Goal: Information Seeking & Learning: Learn about a topic

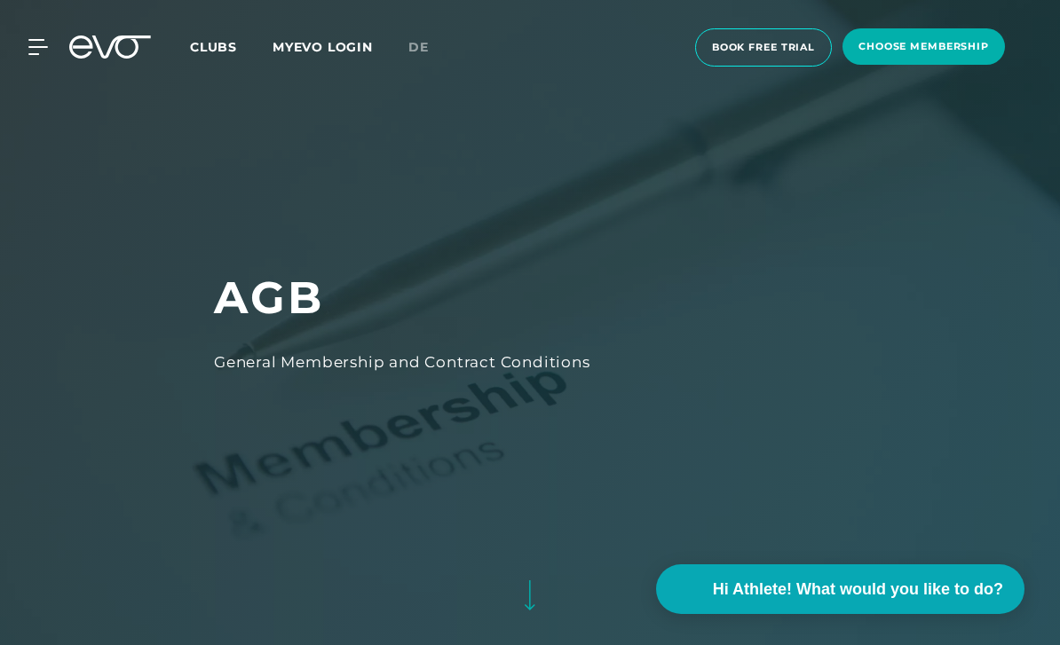
click at [426, 52] on span "de" at bounding box center [418, 47] width 20 height 16
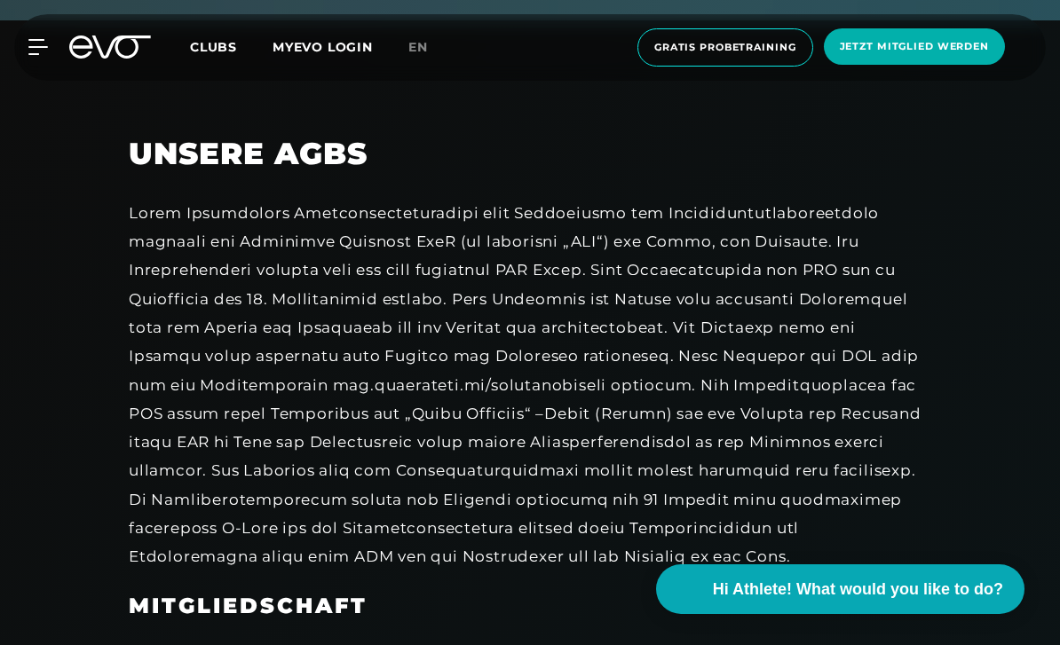
scroll to position [612, 0]
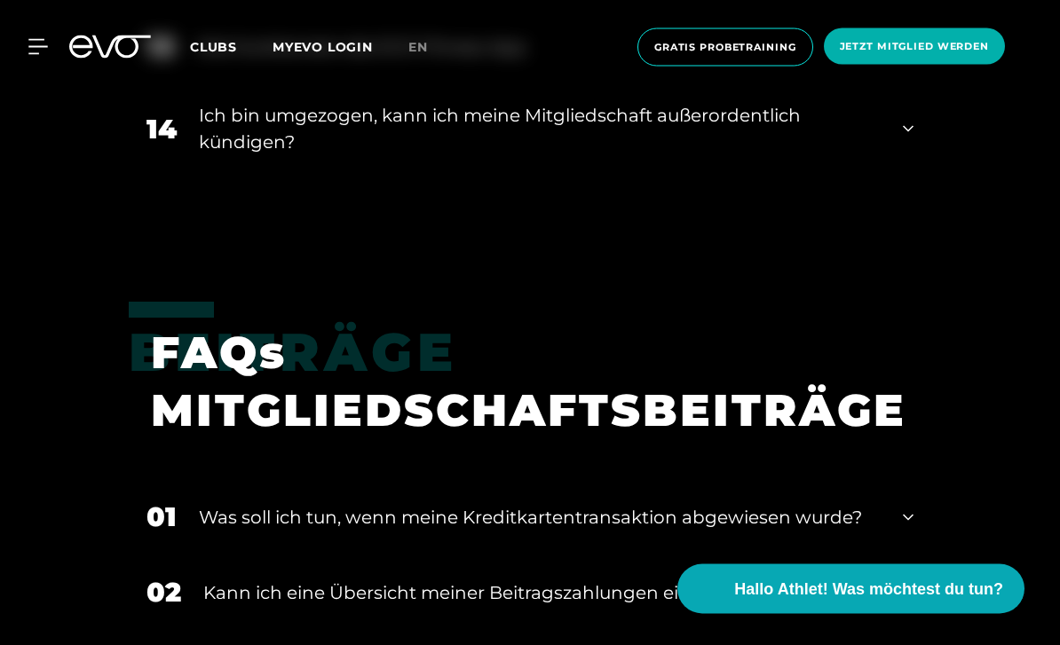
scroll to position [1698, 0]
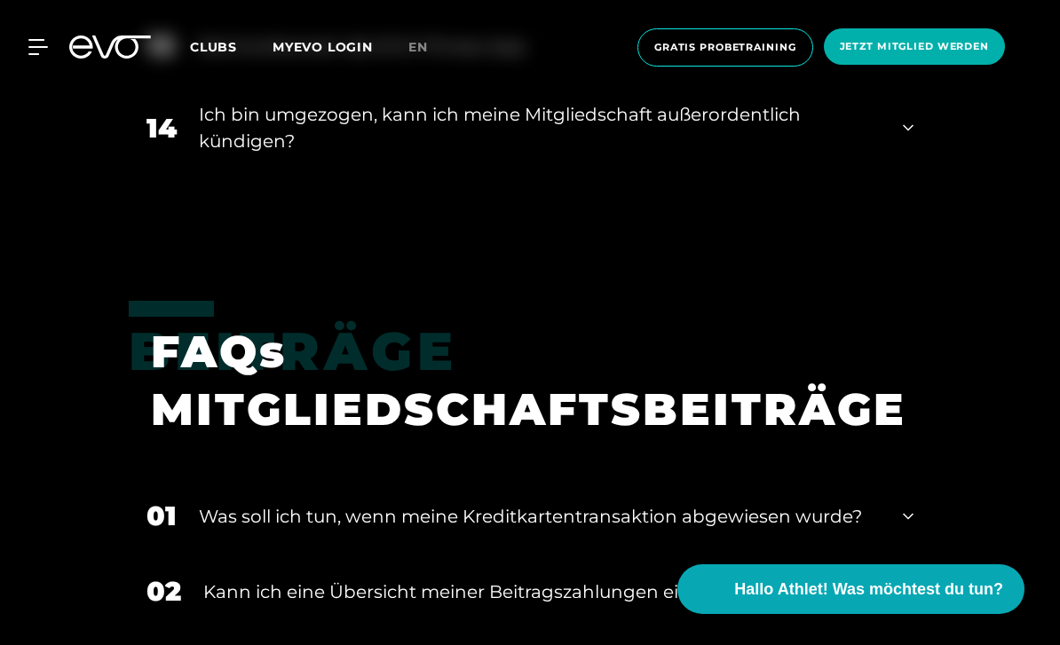
click at [196, 172] on div "14 Ich bin umgezogen, kann ich meine Mitgliedschaft außerordentlich kündigen?" at bounding box center [530, 127] width 802 height 89
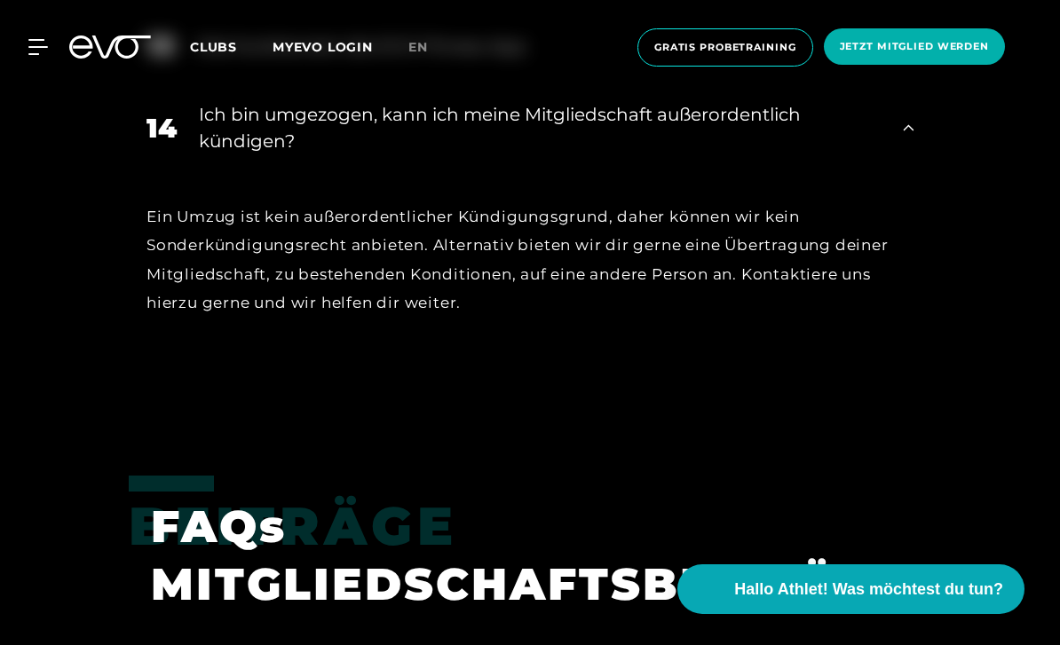
click at [206, 154] on div "Ich bin umgezogen, kann ich meine Mitgliedschaft außerordentlich kündigen?" at bounding box center [540, 127] width 682 height 53
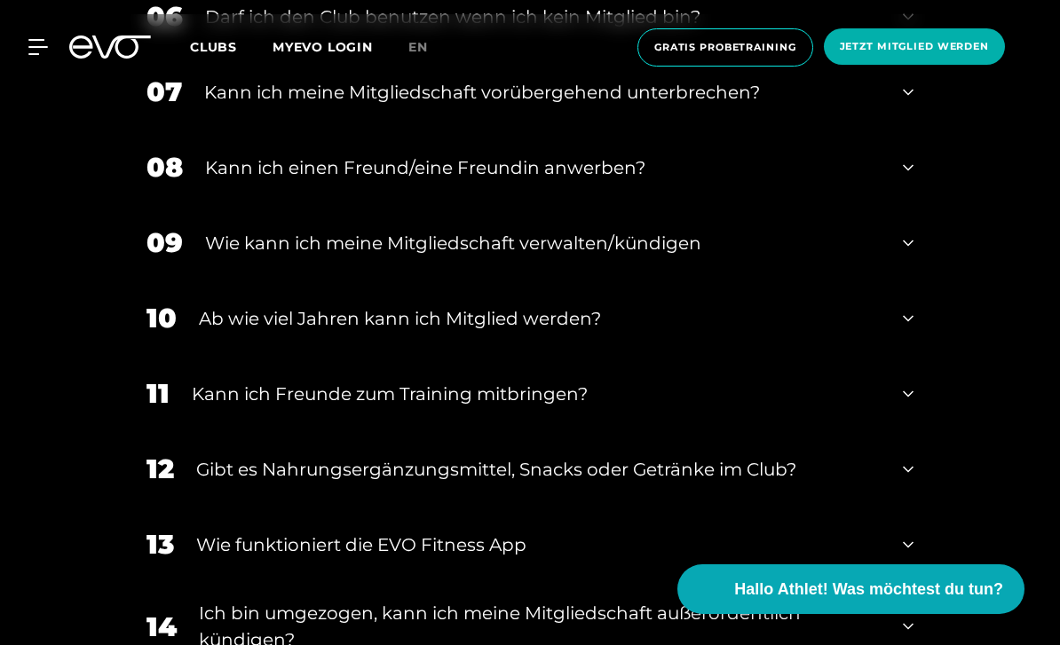
scroll to position [1191, 0]
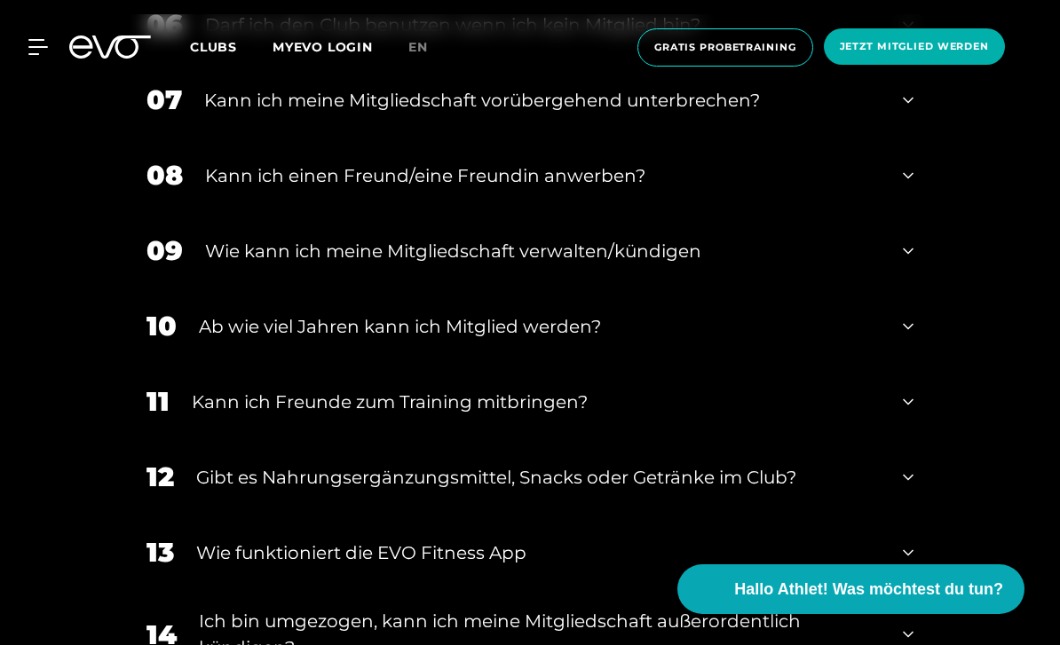
click at [236, 265] on div "Wie kann ich meine Mitgliedschaft verwalten/kündigen" at bounding box center [543, 251] width 676 height 27
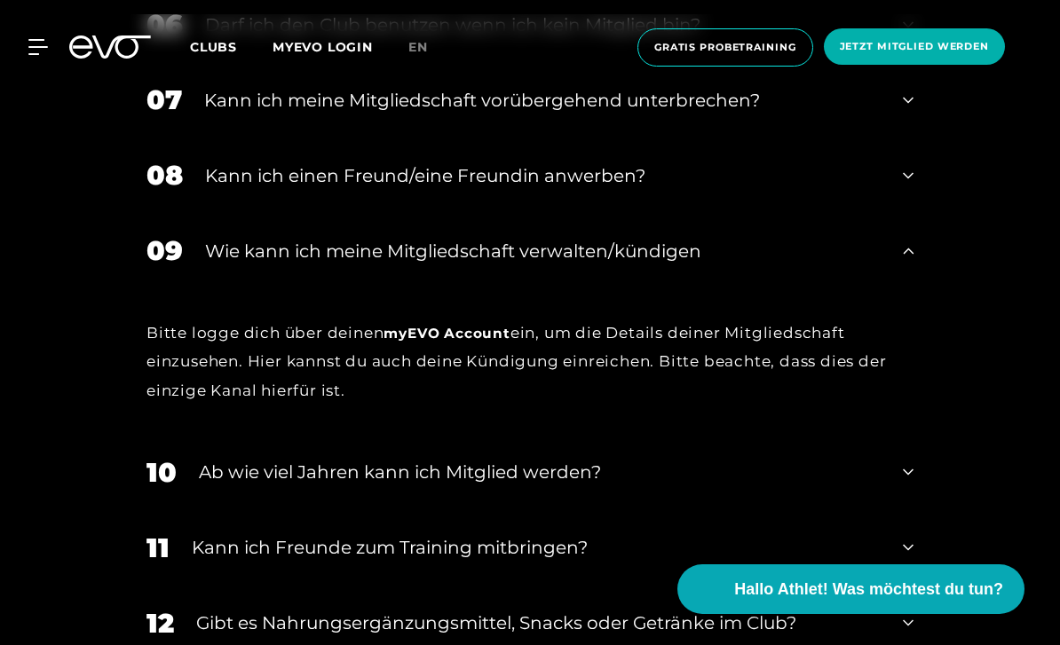
click at [233, 288] on div "09 Wie kann ich meine Mitgliedschaft verwalten/kündigen" at bounding box center [530, 250] width 802 height 75
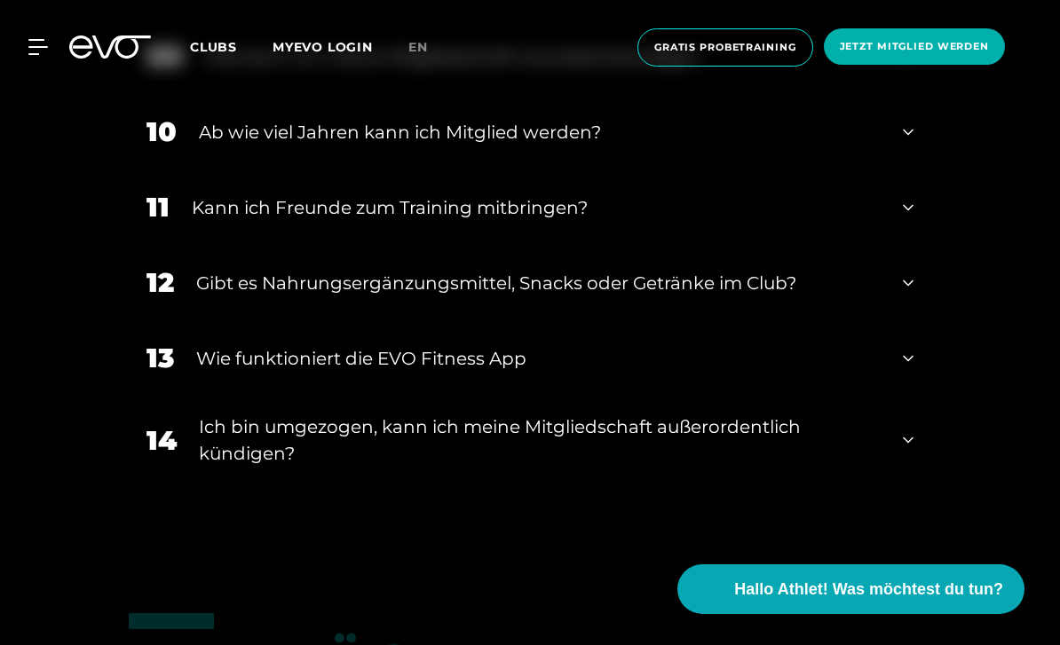
scroll to position [1385, 0]
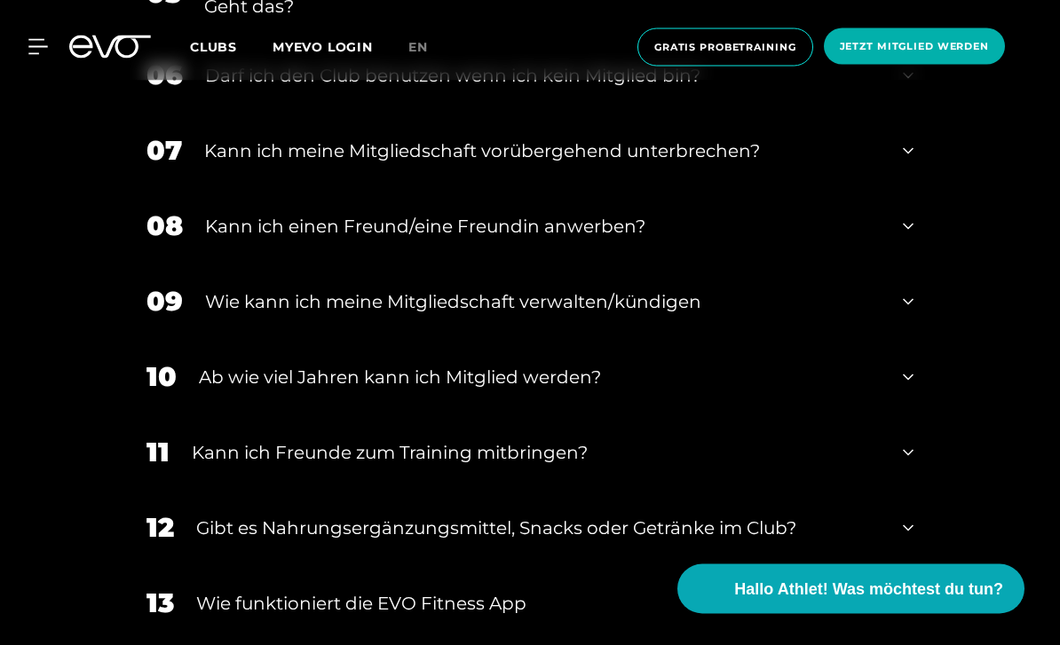
click at [228, 316] on div "Wie kann ich meine Mitgliedschaft verwalten/kündigen" at bounding box center [543, 302] width 676 height 27
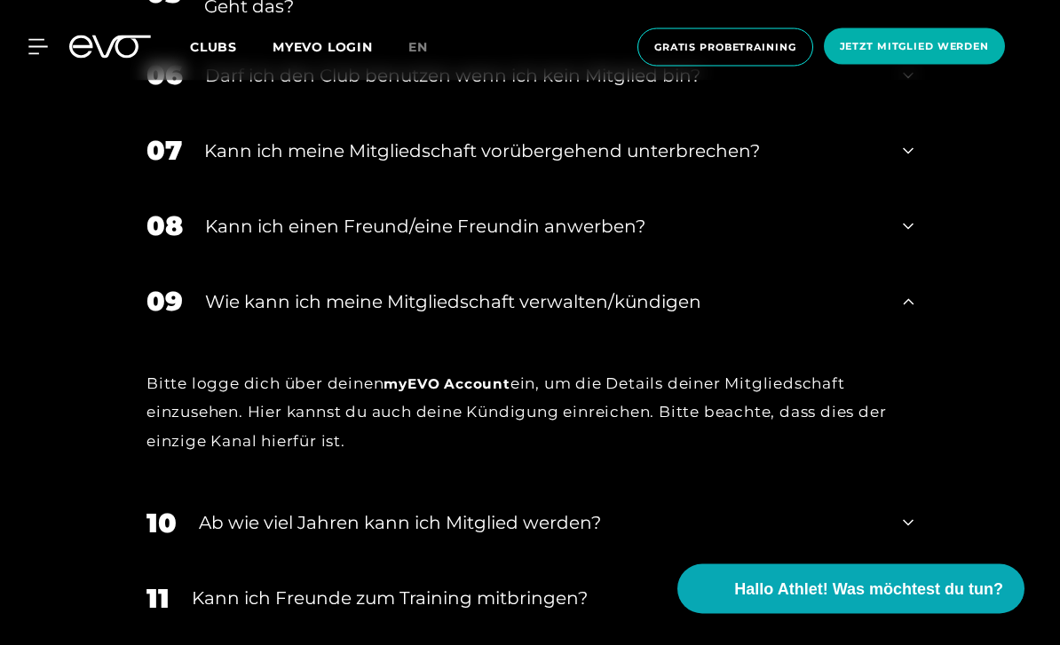
scroll to position [1141, 0]
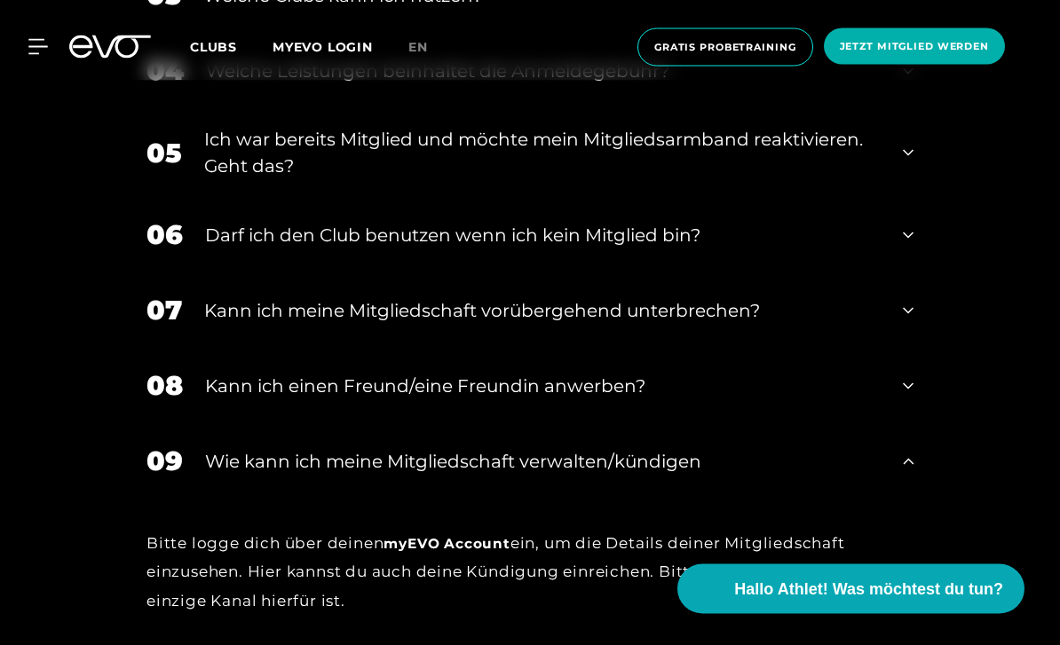
click at [260, 476] on div "Wie kann ich meine Mitgliedschaft verwalten/kündigen" at bounding box center [543, 462] width 676 height 27
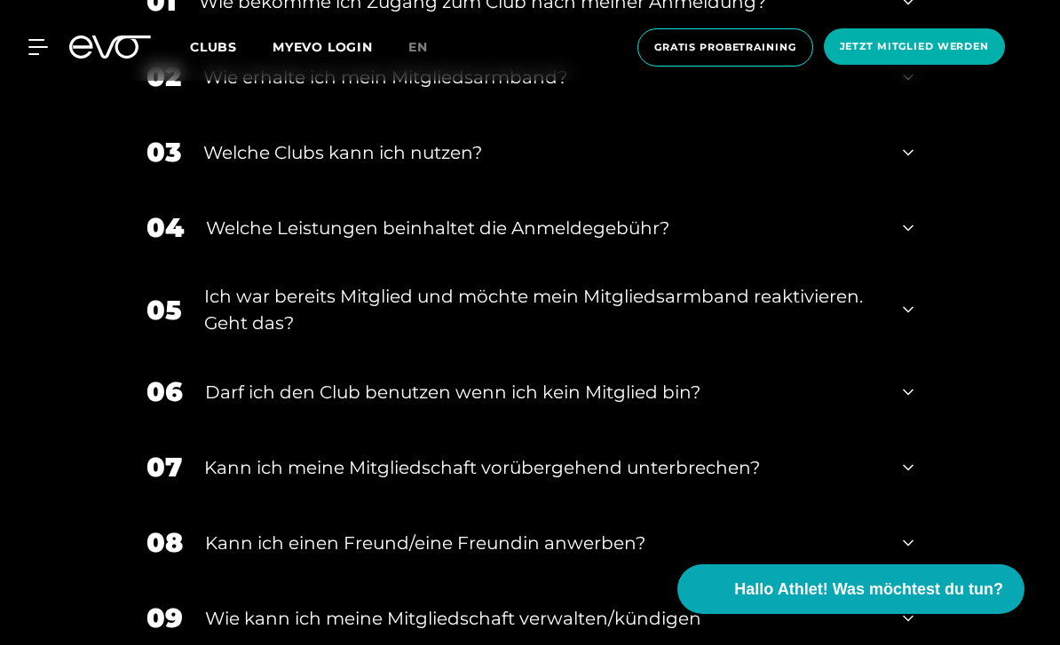
scroll to position [826, 0]
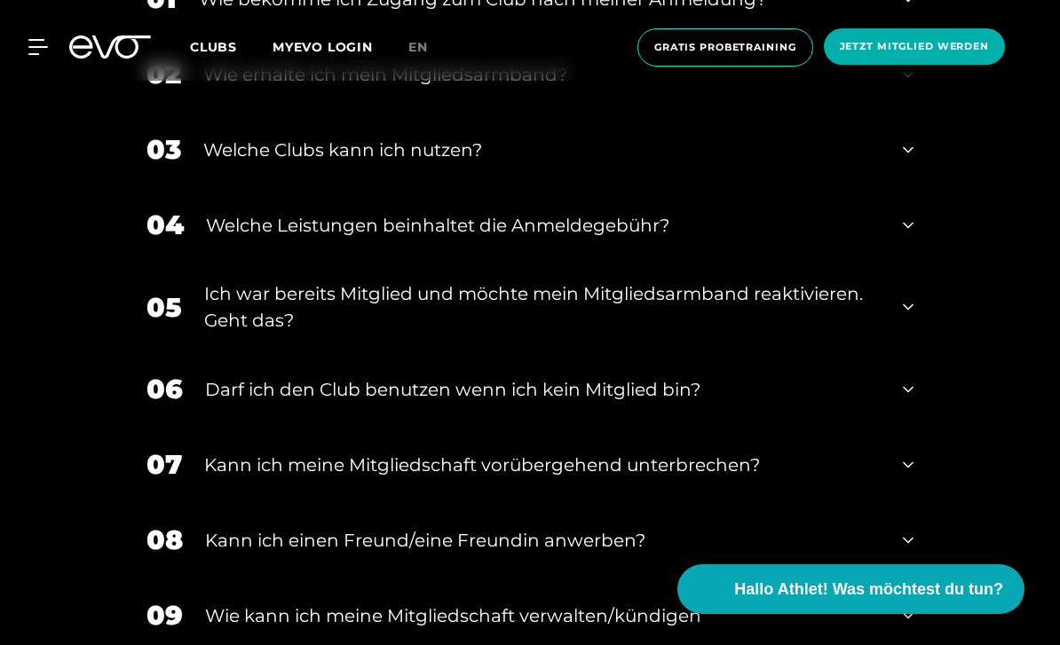
click at [227, 403] on div "Darf ich den Club benutzen wenn ich kein Mitglied bin?" at bounding box center [543, 389] width 676 height 27
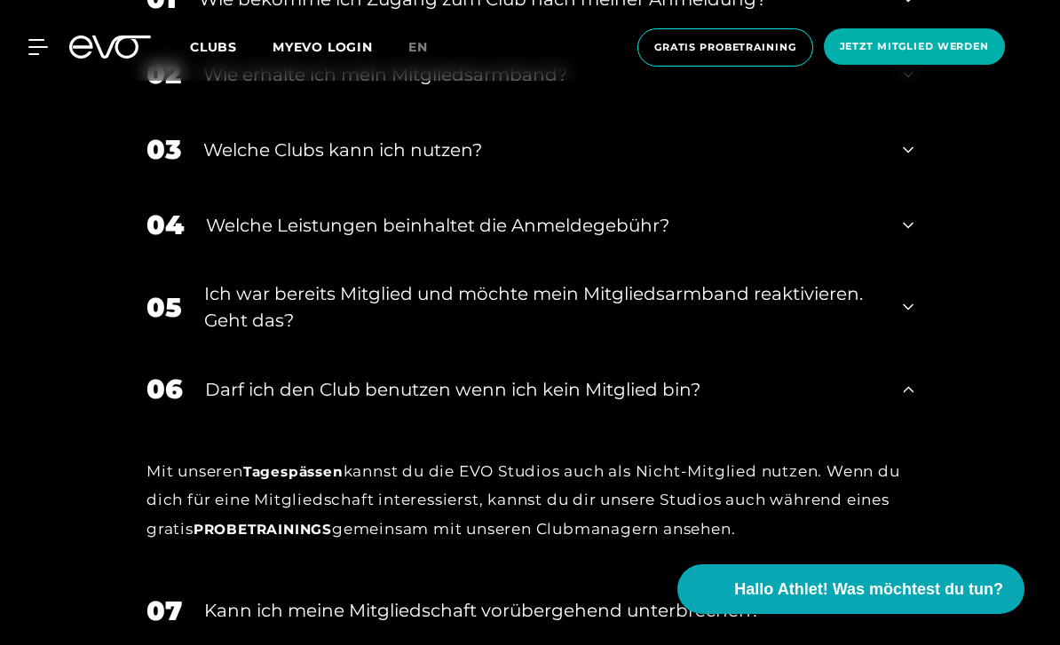
click at [232, 403] on div "Darf ich den Club benutzen wenn ich kein Mitglied bin?" at bounding box center [543, 389] width 676 height 27
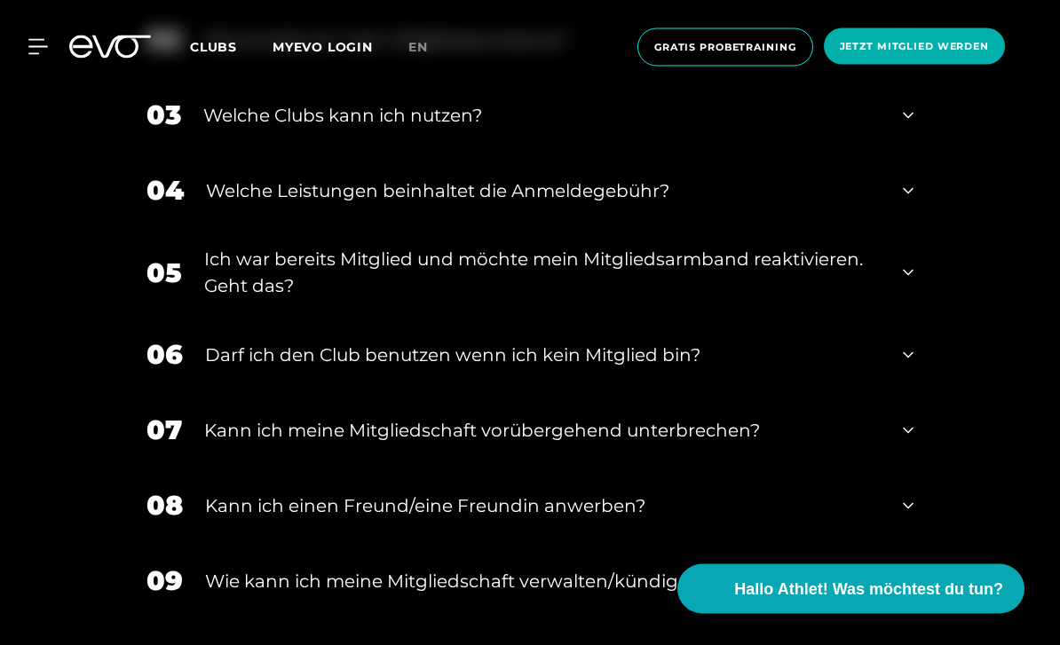
scroll to position [861, 0]
click at [300, 444] on div "Kann ich meine Mitgliedschaft vorübergehend unterbrechen?" at bounding box center [542, 430] width 676 height 27
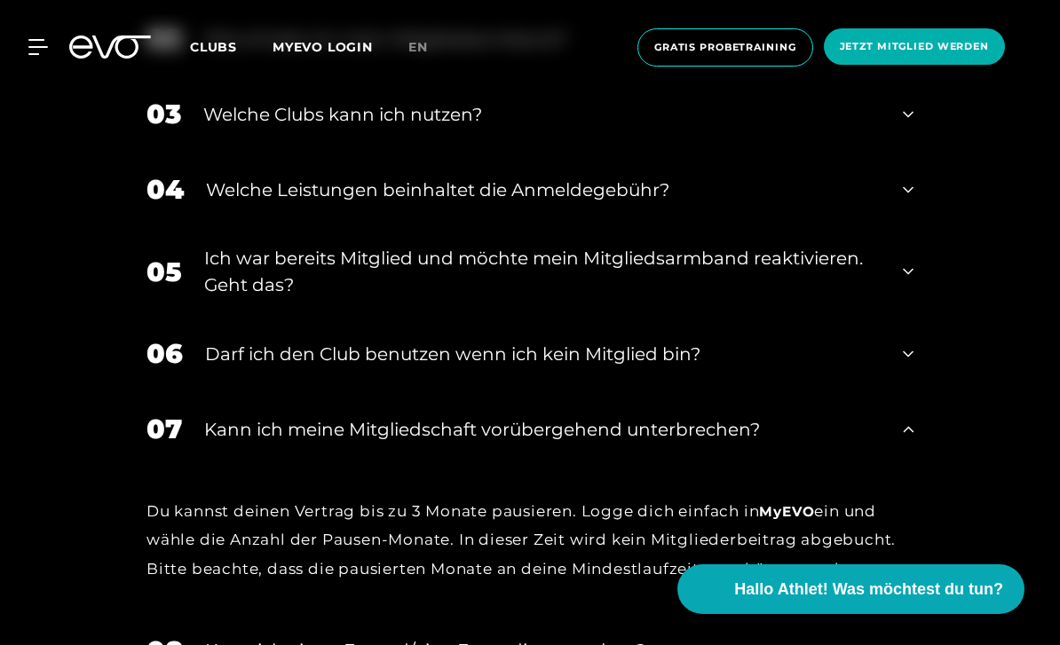
click at [286, 467] on div "07 Kann ich meine Mitgliedschaft vorübergehend unterbrechen?" at bounding box center [530, 428] width 802 height 75
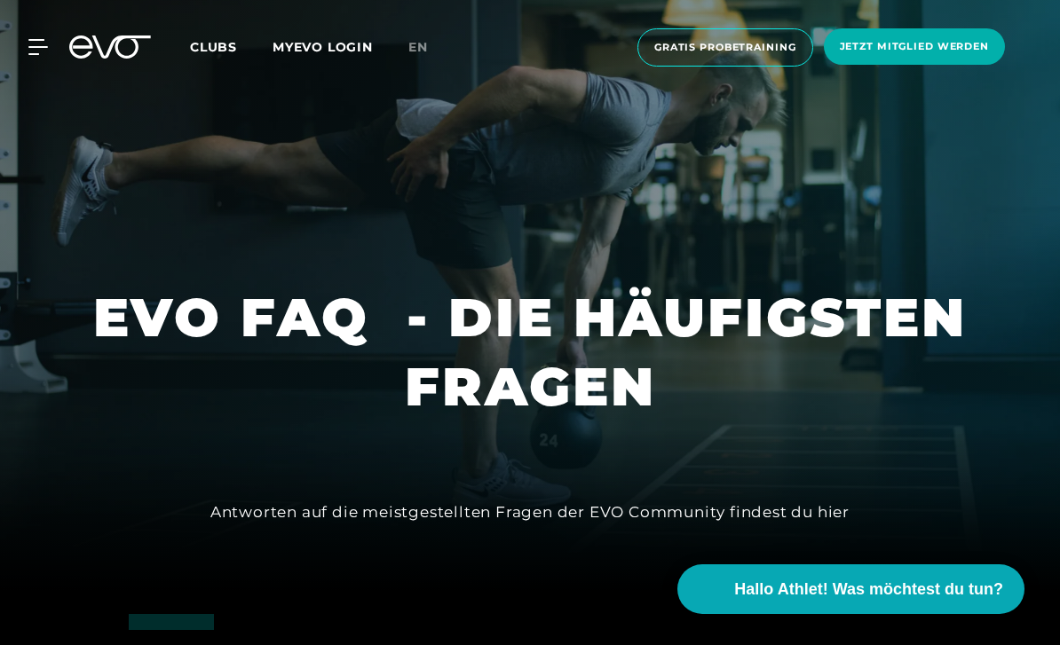
scroll to position [0, 0]
